Goal: Navigation & Orientation: Find specific page/section

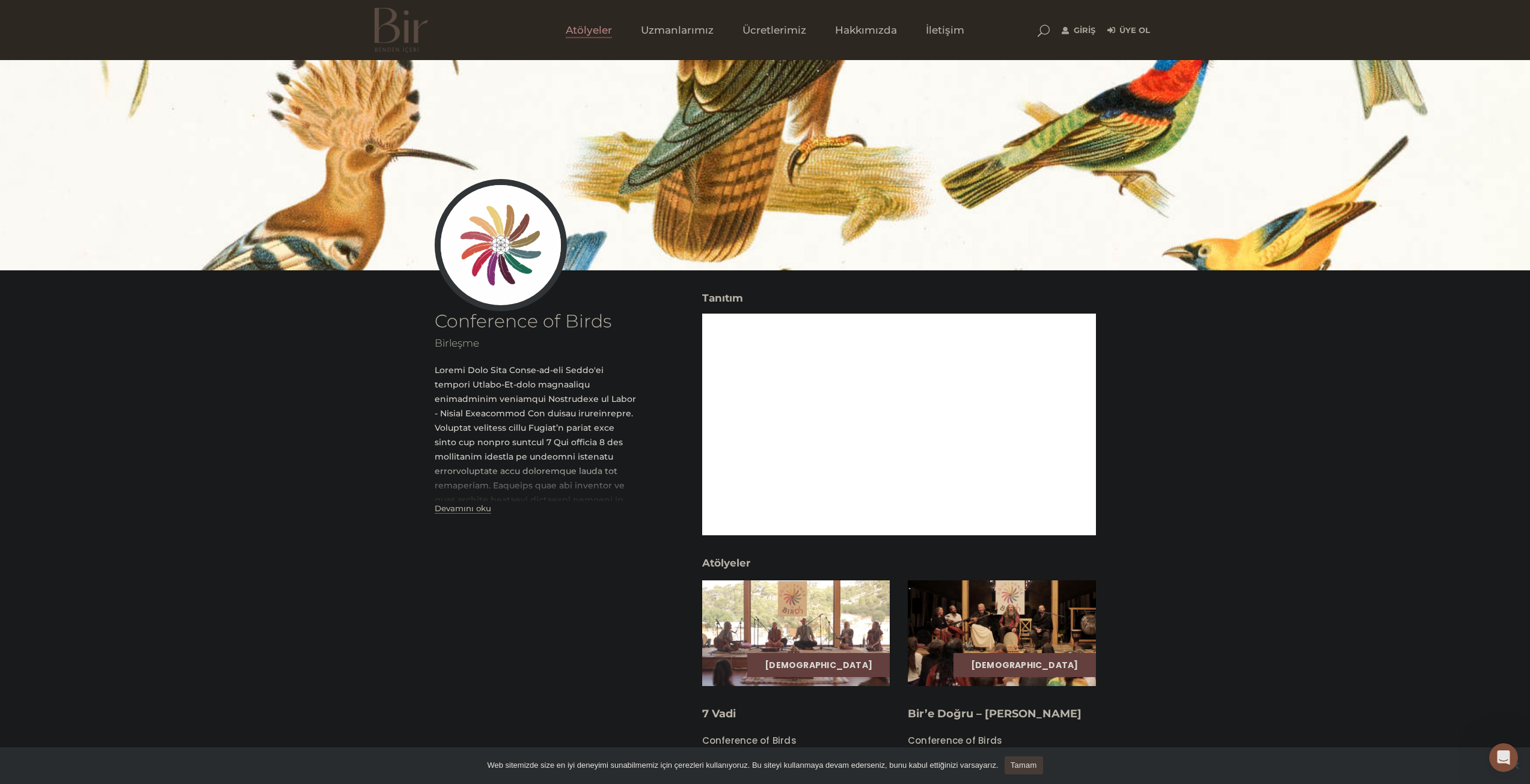
click at [587, 31] on span "Atölyeler" at bounding box center [588, 30] width 46 height 13
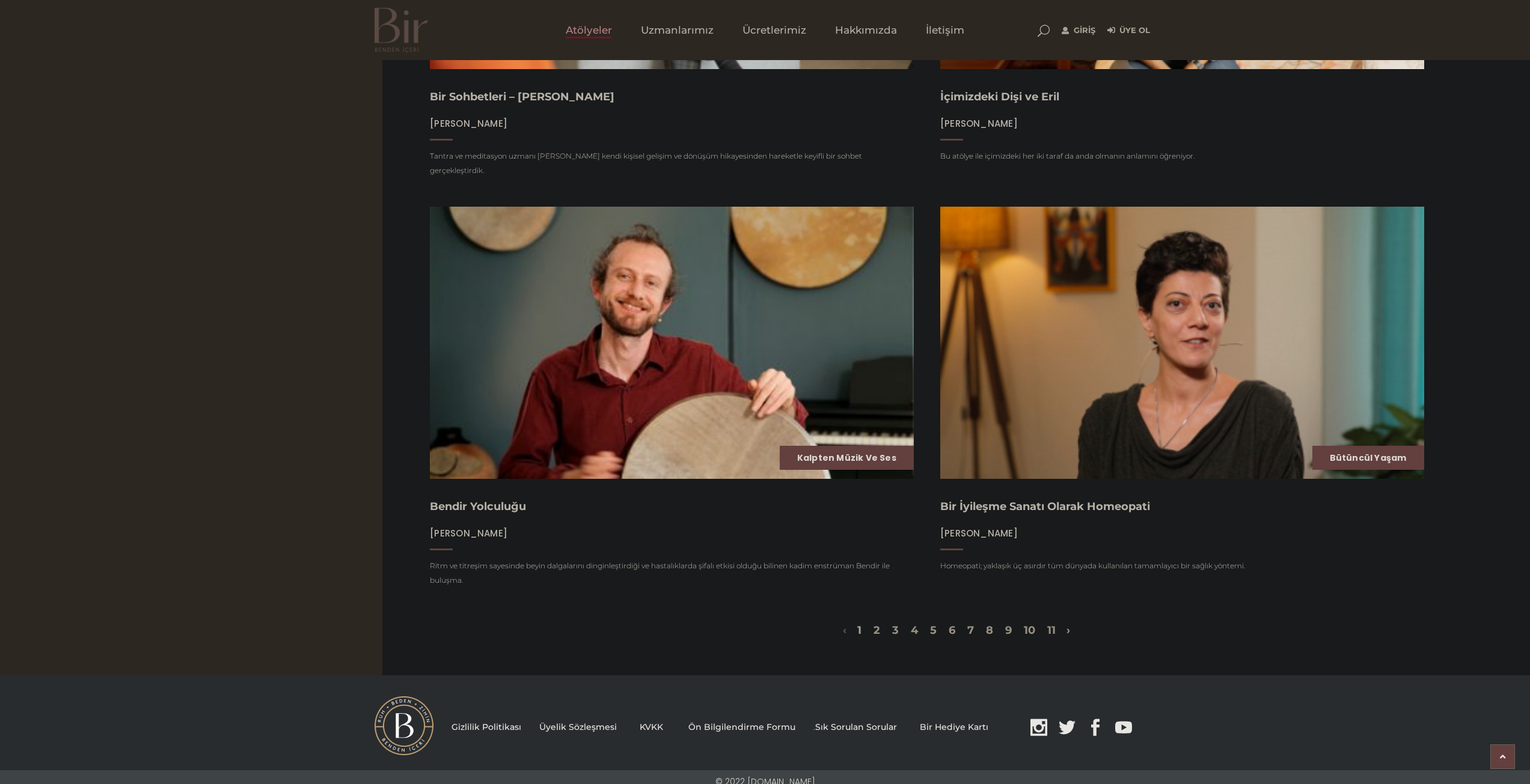
scroll to position [1622, 0]
click at [874, 629] on link "2" at bounding box center [877, 630] width 7 height 13
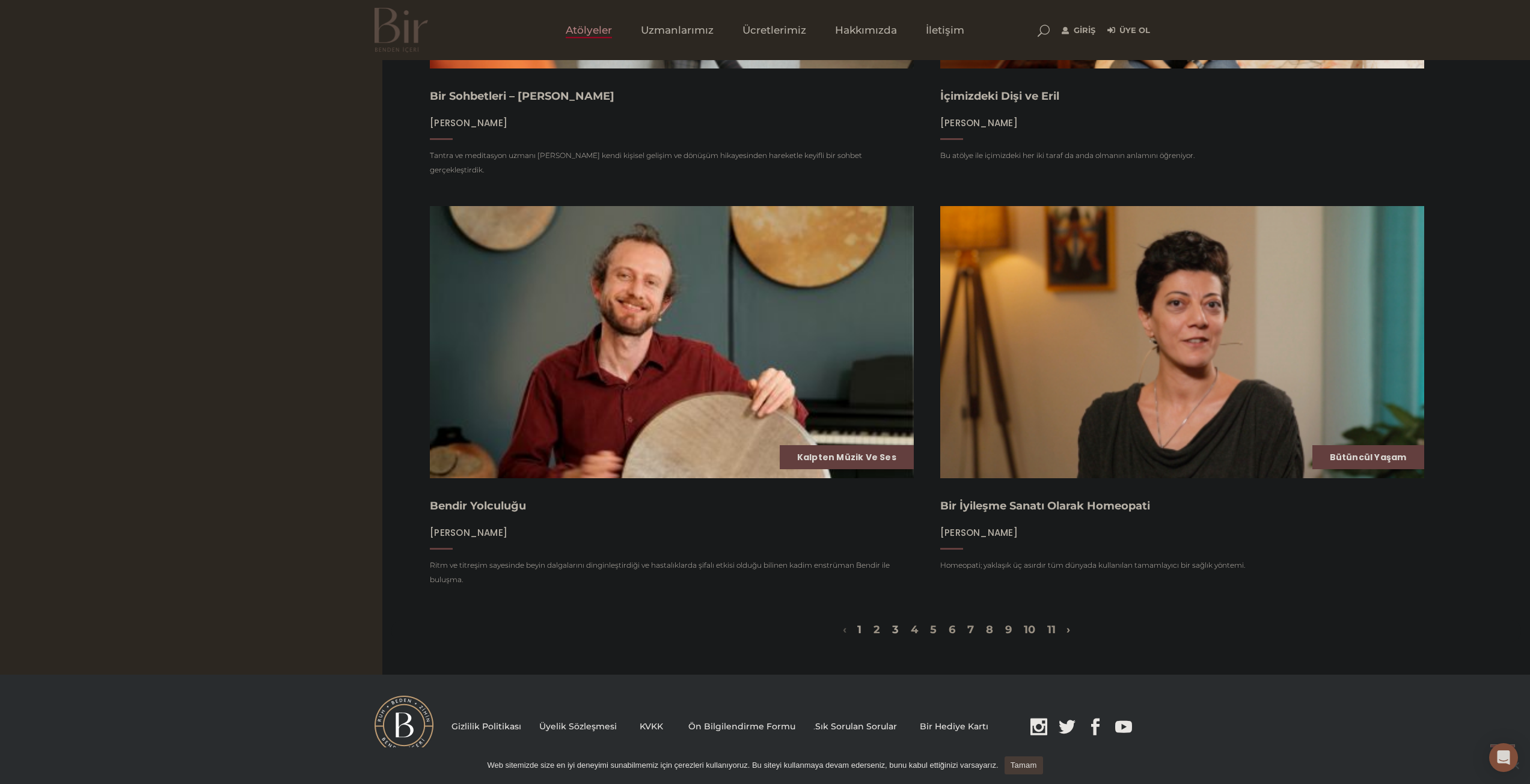
click at [892, 623] on link "3" at bounding box center [896, 630] width 7 height 13
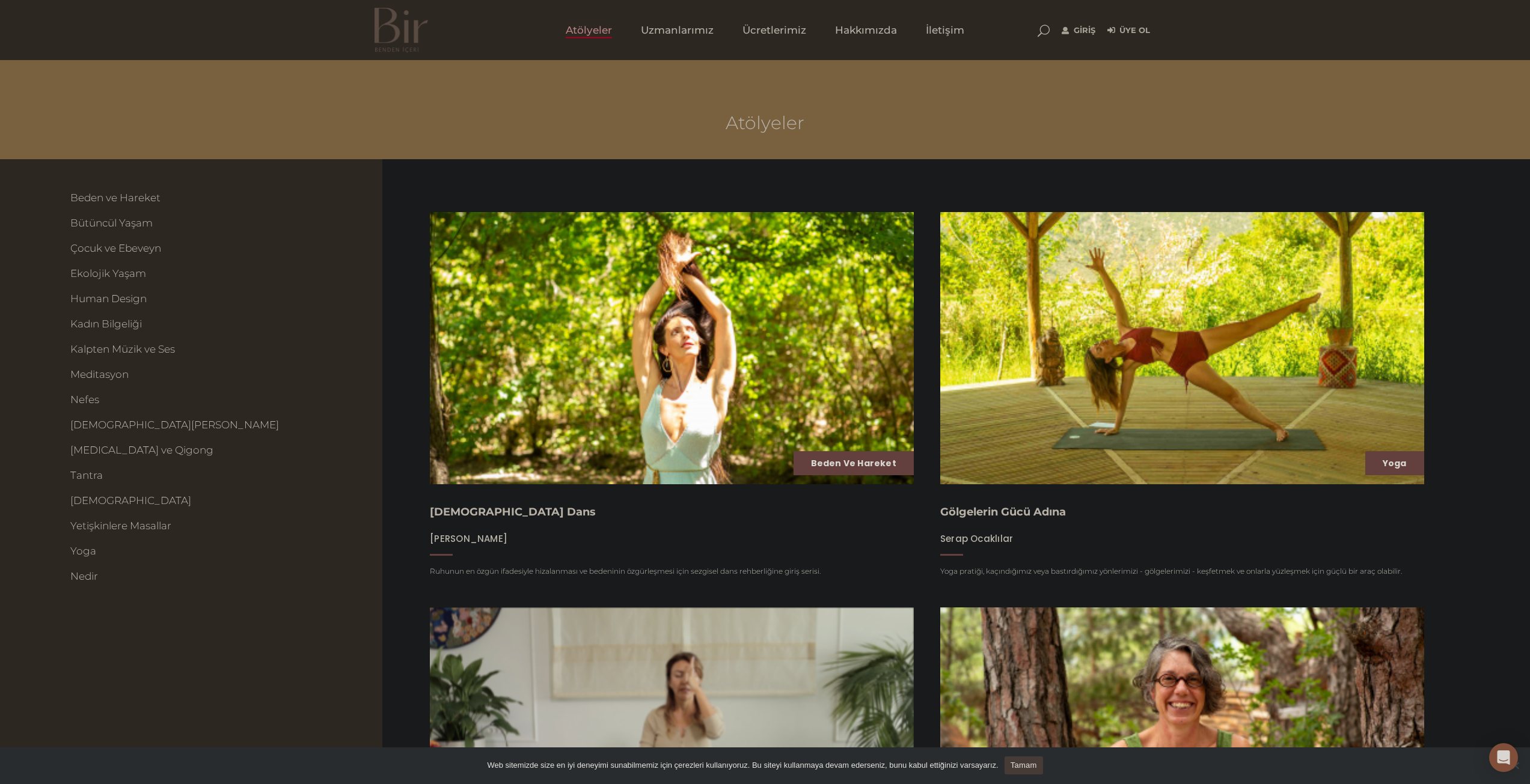
scroll to position [0, 0]
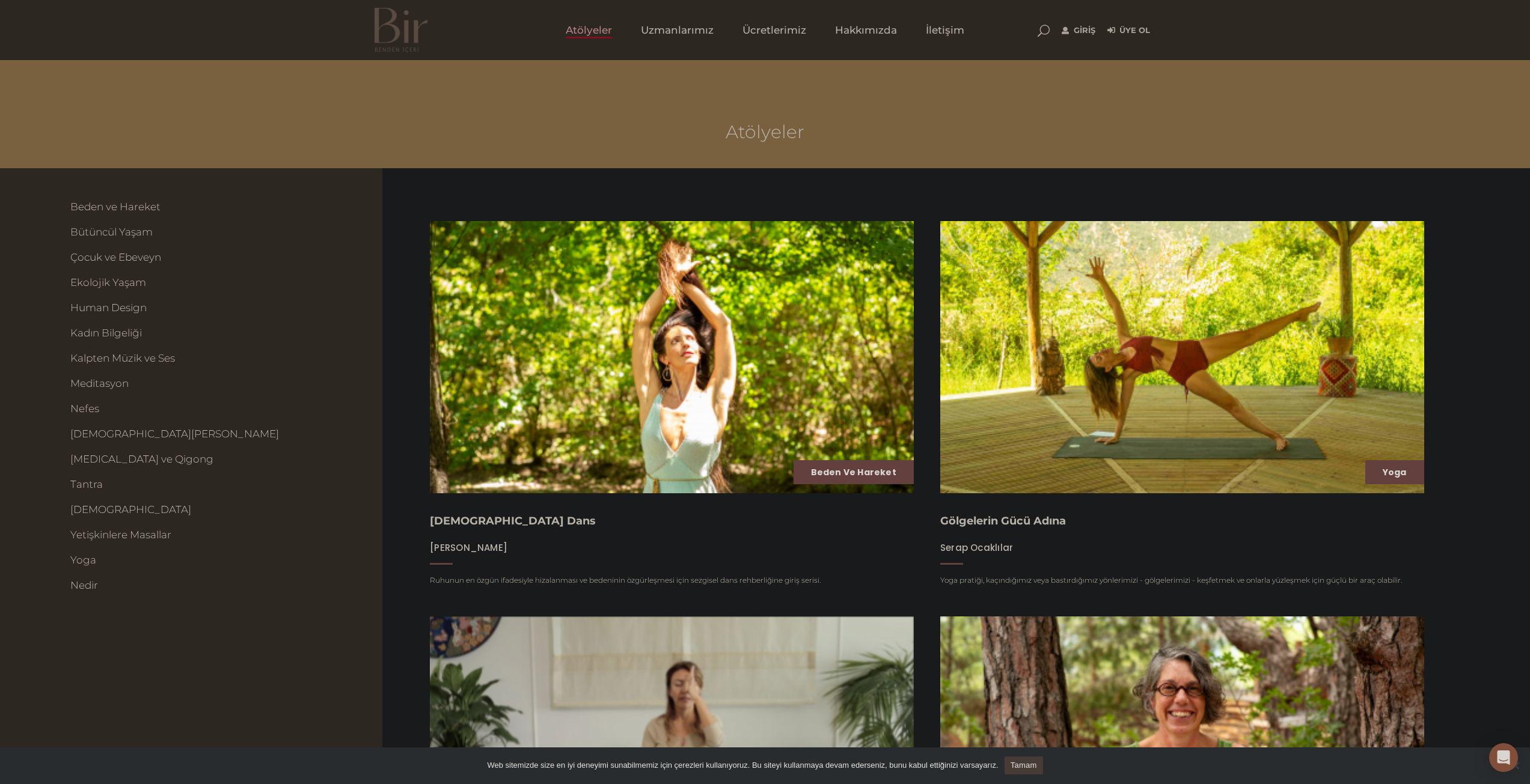
click at [405, 33] on img at bounding box center [400, 30] width 53 height 45
